Goal: Information Seeking & Learning: Learn about a topic

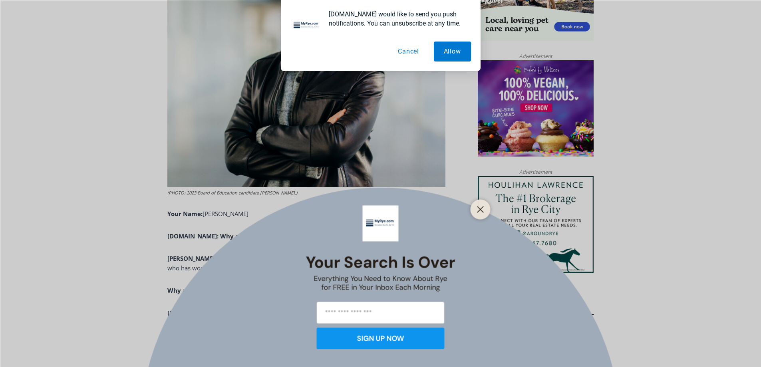
scroll to position [623, 0]
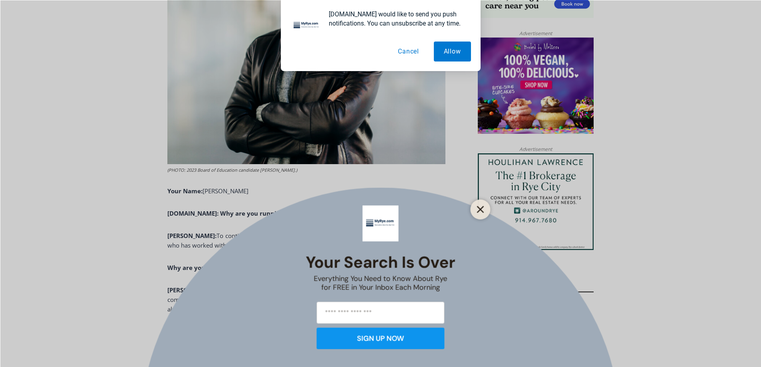
click at [484, 205] on button "Close" at bounding box center [480, 209] width 11 height 11
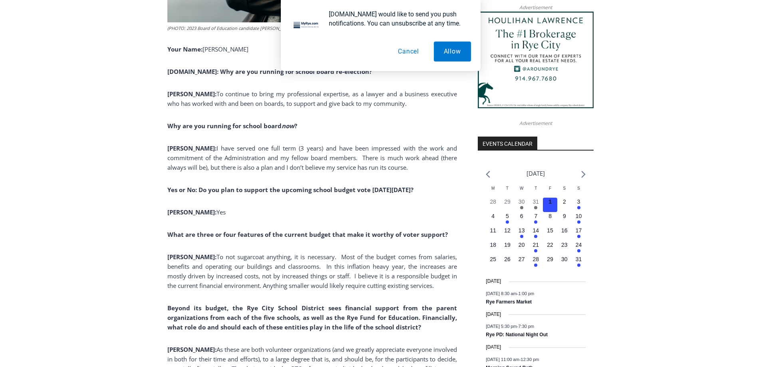
scroll to position [783, 0]
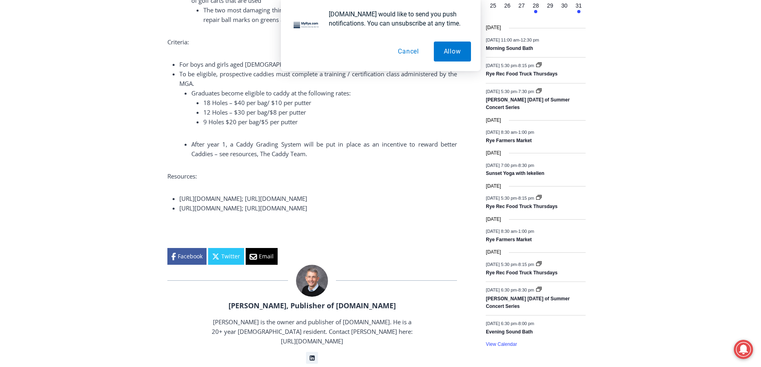
scroll to position [1039, 0]
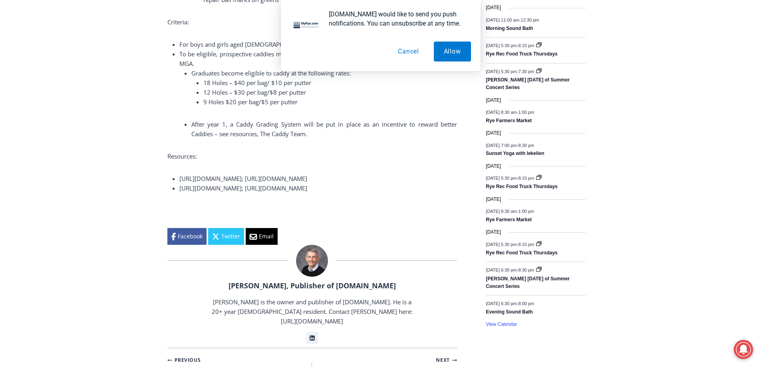
click at [410, 54] on button "Cancel" at bounding box center [408, 52] width 41 height 20
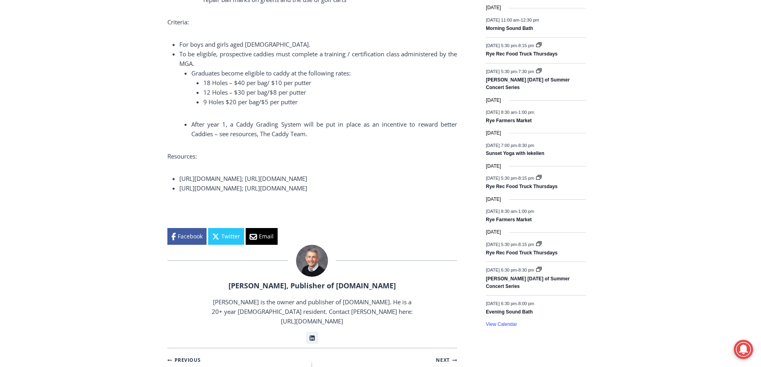
scroll to position [839, 0]
